Goal: Transaction & Acquisition: Purchase product/service

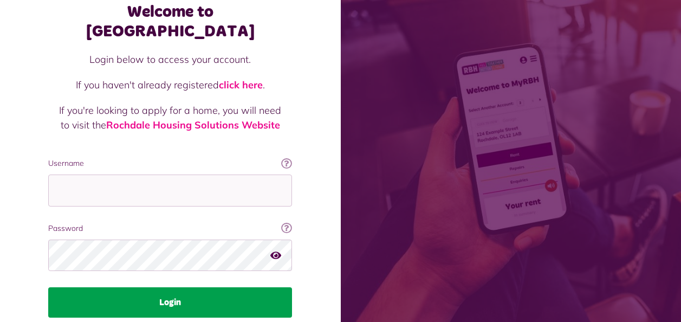
scroll to position [94, 0]
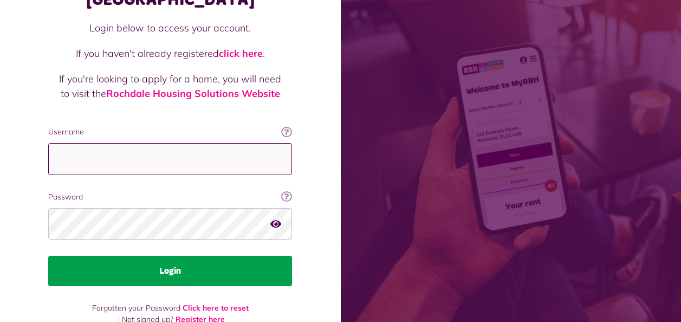
type input "**********"
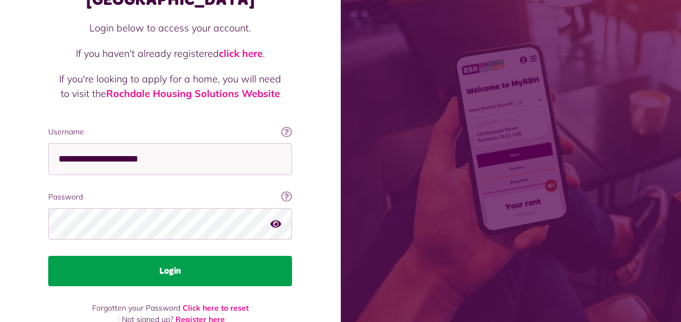
click at [137, 256] on button "Login" at bounding box center [170, 271] width 244 height 30
click at [175, 256] on button "Login" at bounding box center [170, 271] width 244 height 30
click at [171, 256] on button "Login" at bounding box center [170, 271] width 244 height 30
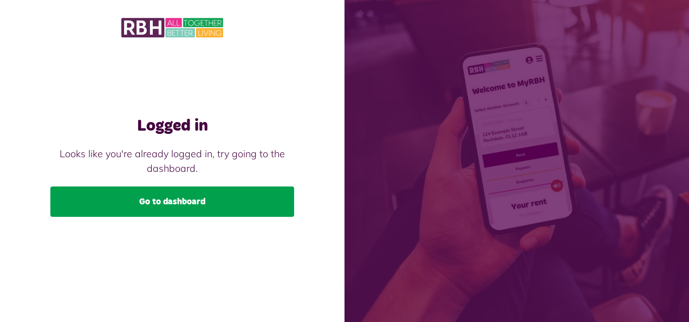
click at [183, 199] on link "Go to dashboard" at bounding box center [172, 201] width 244 height 30
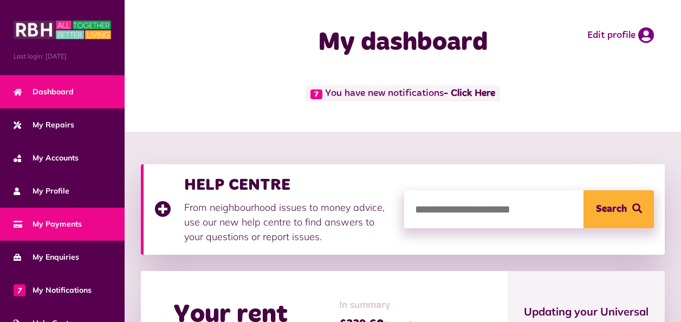
click at [57, 222] on span "My Payments" at bounding box center [48, 223] width 68 height 11
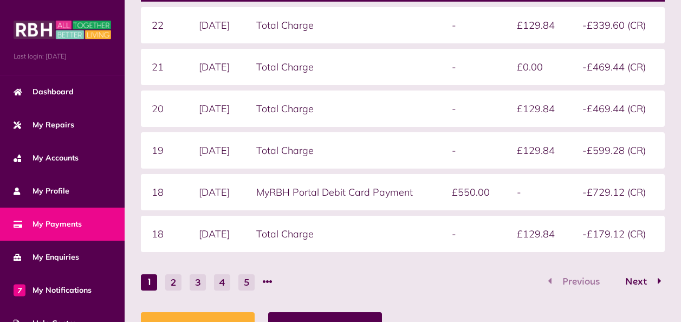
scroll to position [311, 0]
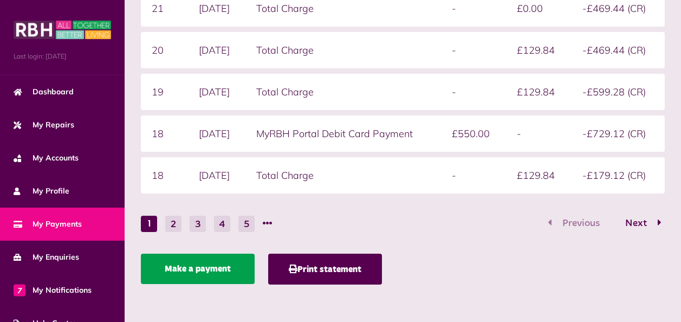
click at [242, 266] on link "Make a payment" at bounding box center [198, 269] width 114 height 30
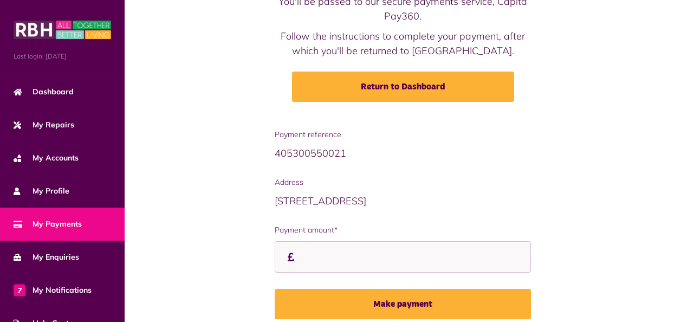
scroll to position [108, 0]
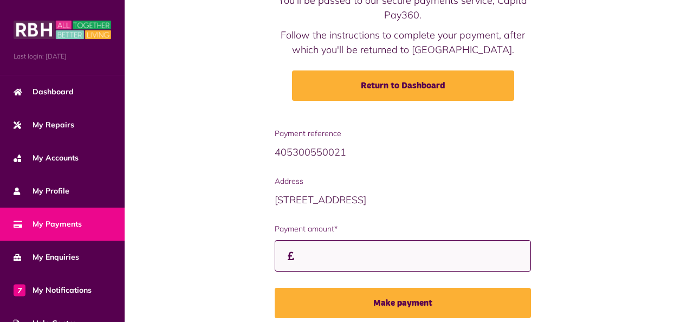
click at [328, 255] on input "Payment amount*" at bounding box center [403, 256] width 257 height 32
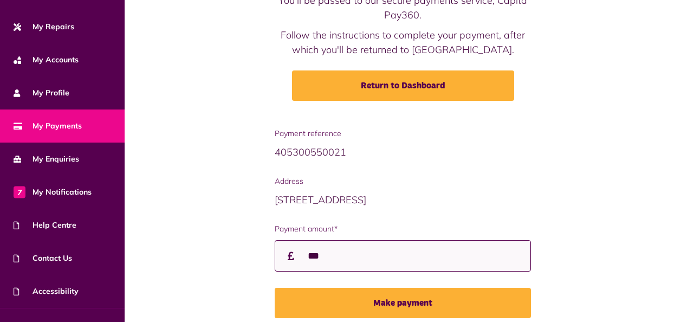
scroll to position [116, 0]
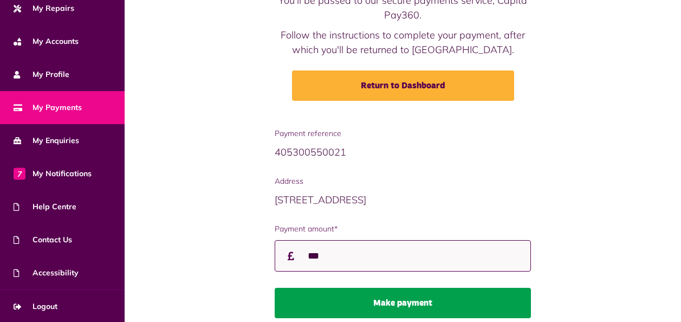
type input "***"
click at [355, 314] on button "Make payment" at bounding box center [403, 303] width 257 height 30
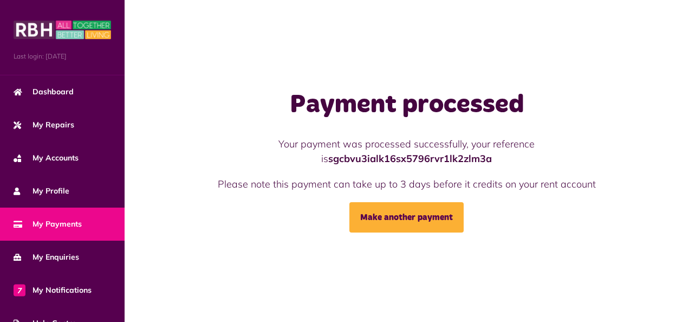
click at [81, 217] on link "My Payments" at bounding box center [62, 224] width 125 height 33
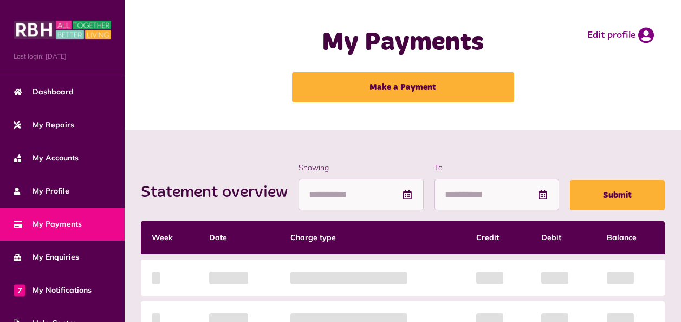
scroll to position [108, 0]
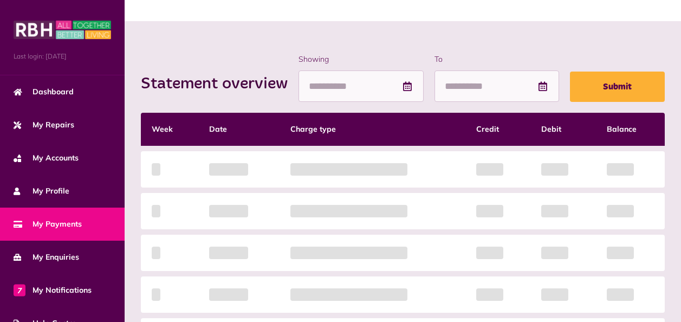
click at [274, 202] on div "Statement overview Showing To Submit Week Date Charge type Credit Debit Balance…" at bounding box center [402, 254] width 535 height 400
click at [50, 211] on link "My Payments" at bounding box center [62, 224] width 125 height 33
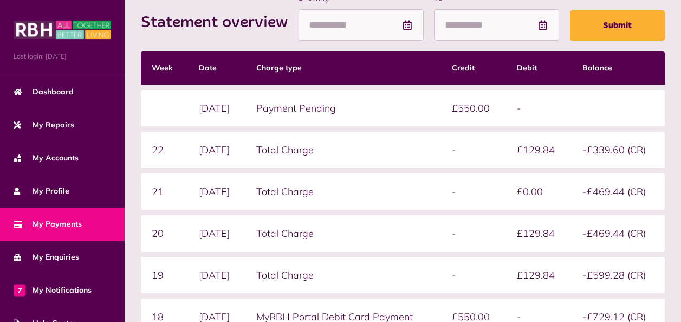
scroll to position [164, 0]
